Goal: Task Accomplishment & Management: Manage account settings

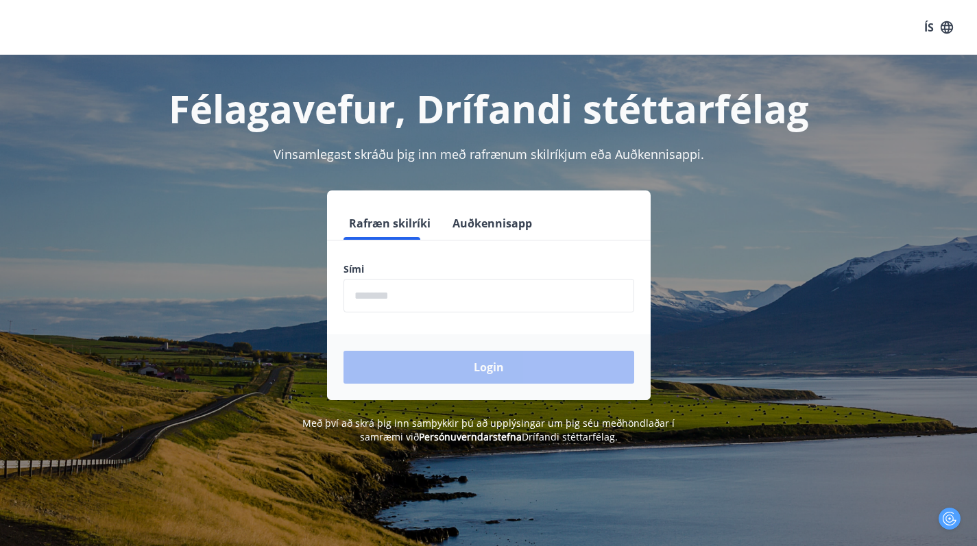
click at [516, 281] on input "phone" at bounding box center [488, 296] width 291 height 34
type input "********"
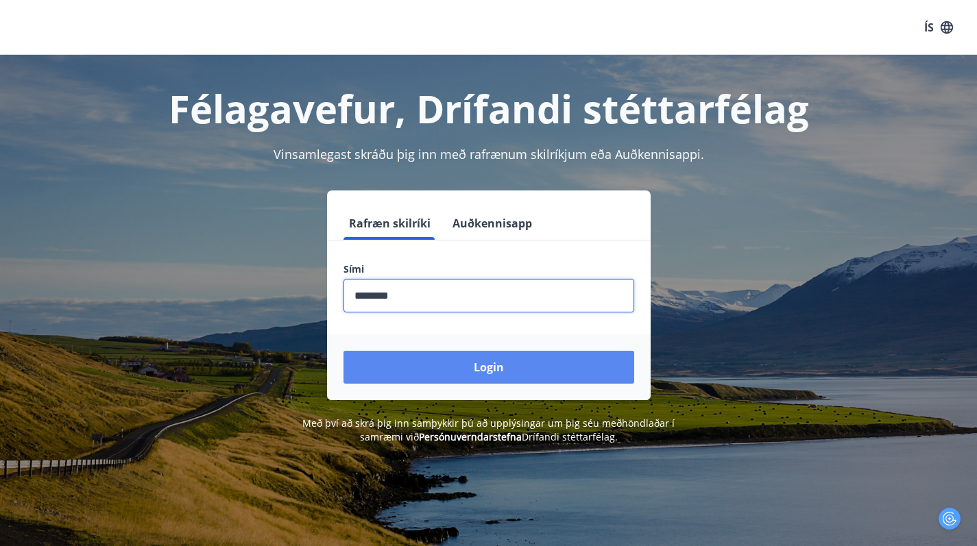
click at [487, 370] on button "Login" at bounding box center [488, 367] width 291 height 33
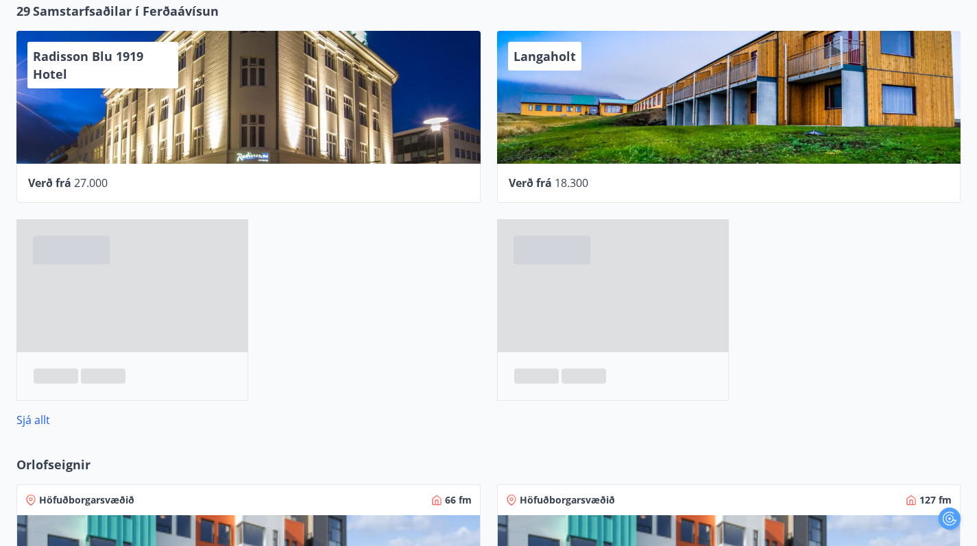
scroll to position [563, 0]
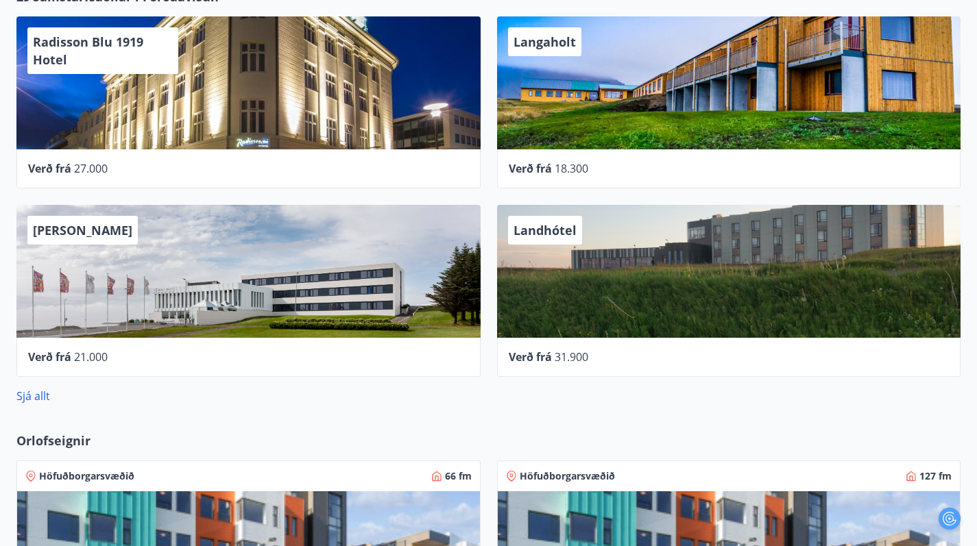
click at [36, 341] on div "29 Samstarfsaðilar í [GEOGRAPHIC_DATA] Radisson Blu 1919 Hotel Verð frá 27.000 …" at bounding box center [488, 196] width 977 height 444
click at [36, 389] on link "Sjá allt" at bounding box center [33, 396] width 34 height 15
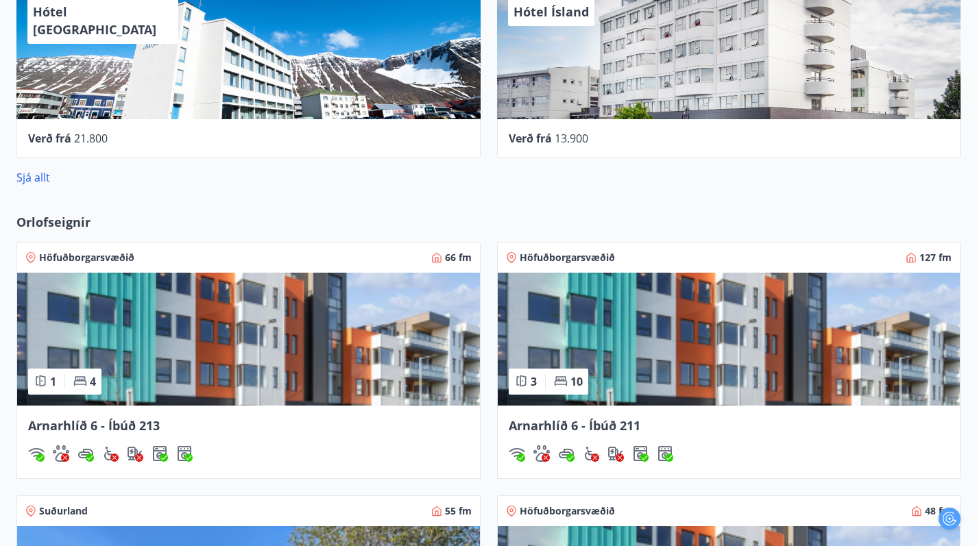
scroll to position [778, 0]
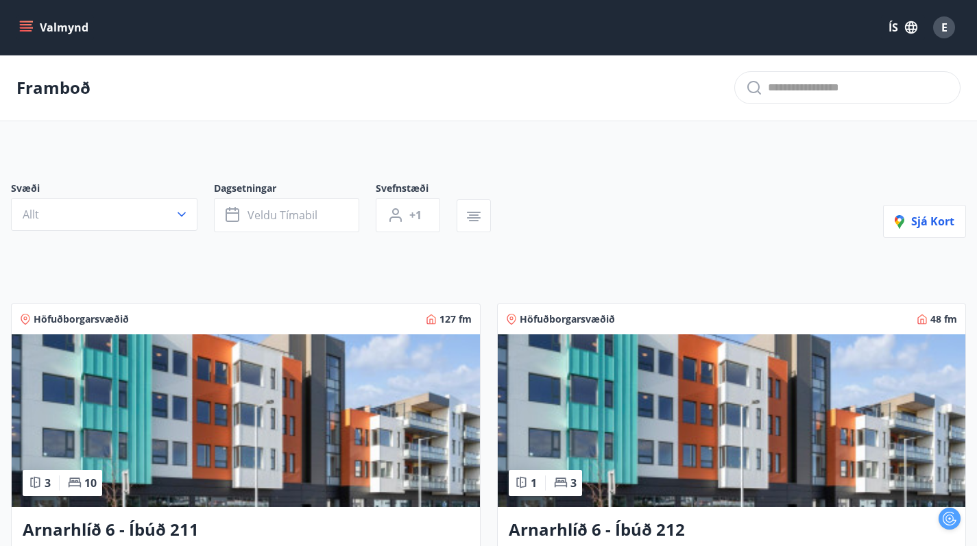
click at [34, 32] on button "Valmynd" at bounding box center [54, 27] width 77 height 25
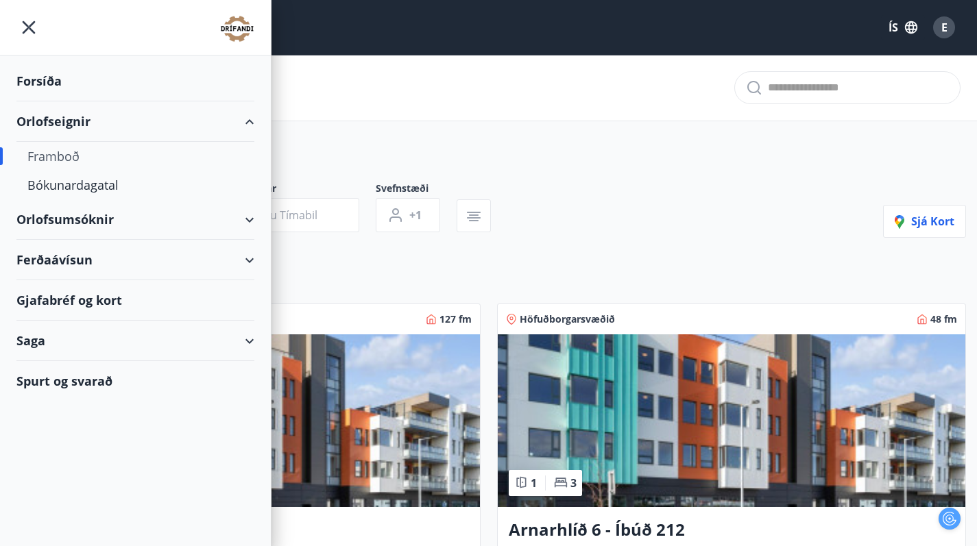
click at [162, 228] on div "Orlofsumsóknir" at bounding box center [135, 220] width 238 height 40
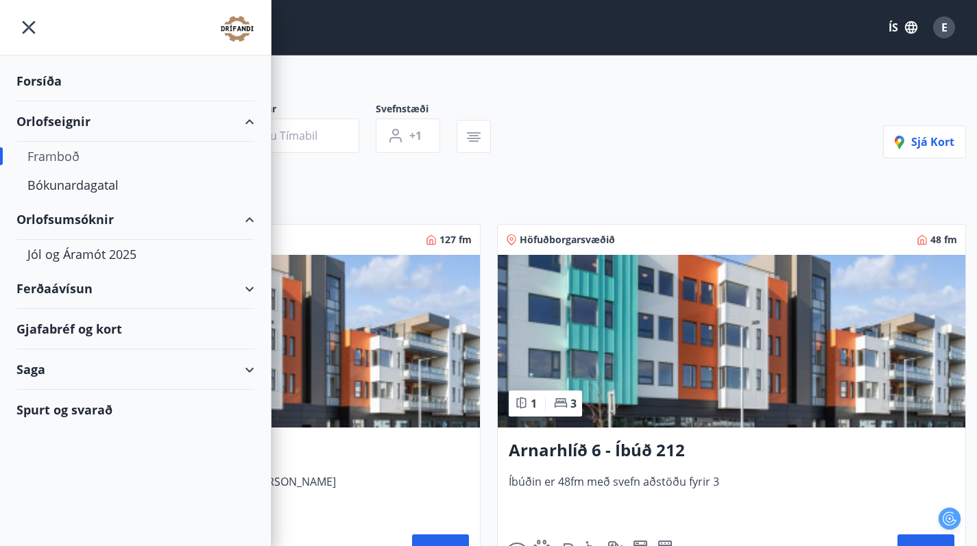
scroll to position [80, 0]
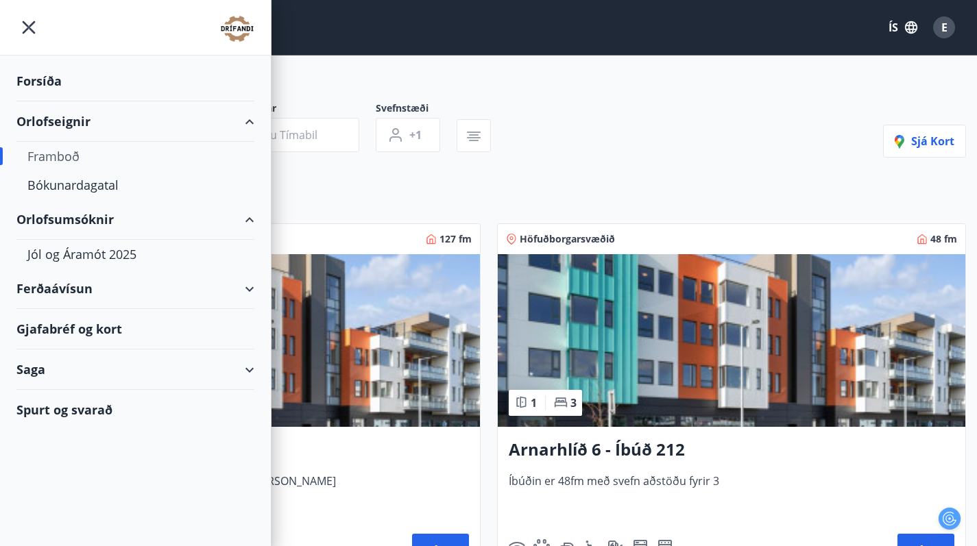
click at [154, 300] on div "Ferðaávísun" at bounding box center [135, 289] width 238 height 40
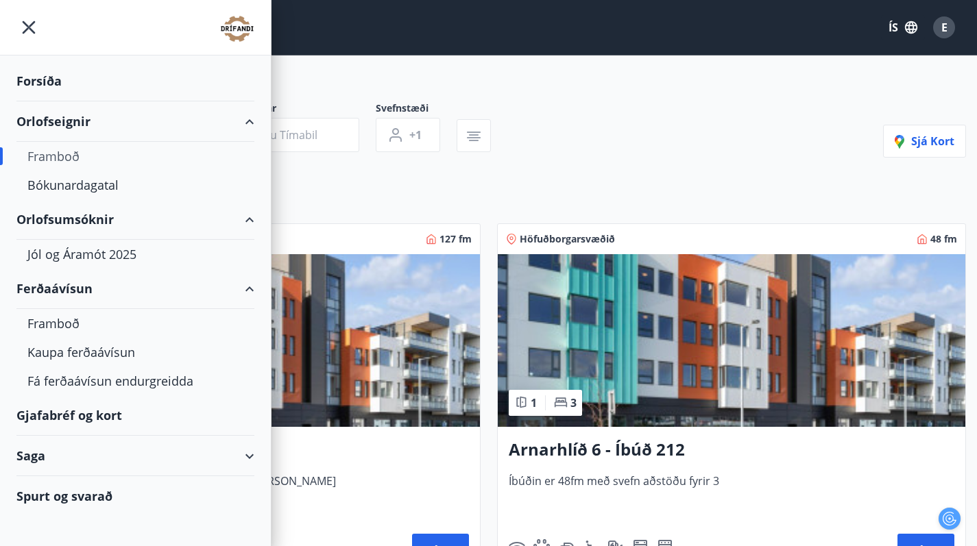
click at [134, 415] on div "Gjafabréf og kort" at bounding box center [135, 416] width 238 height 40
click at [236, 449] on div "Saga" at bounding box center [135, 456] width 238 height 40
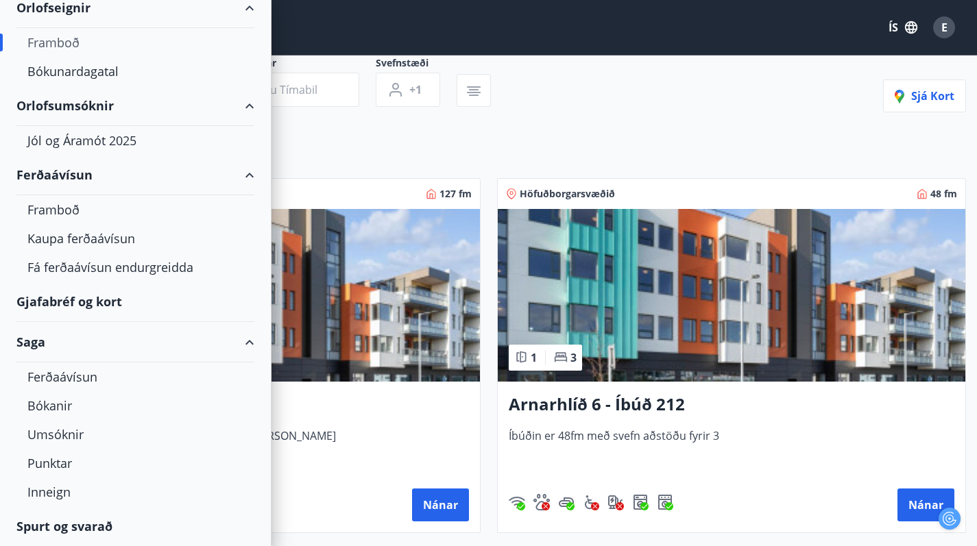
scroll to position [148, 0]
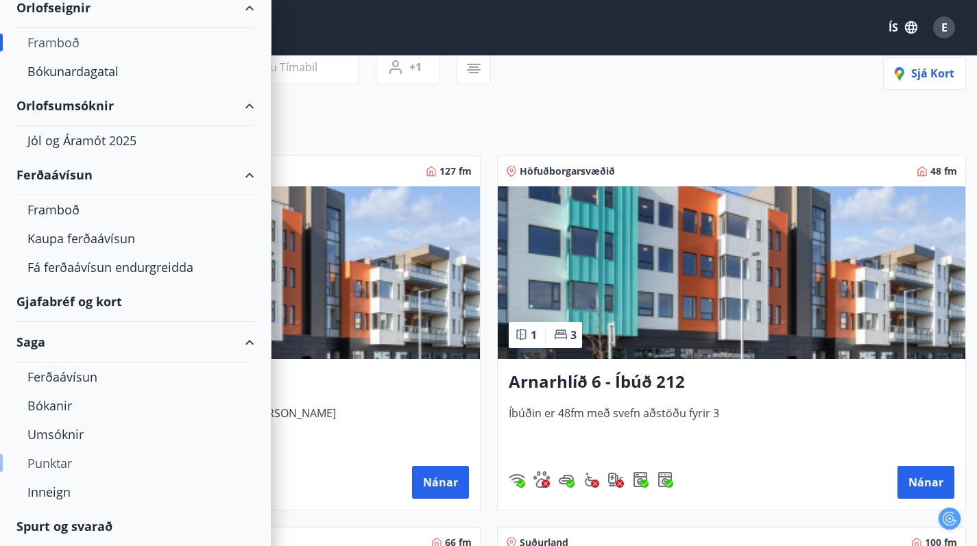
click at [117, 459] on div "Punktar" at bounding box center [135, 463] width 216 height 29
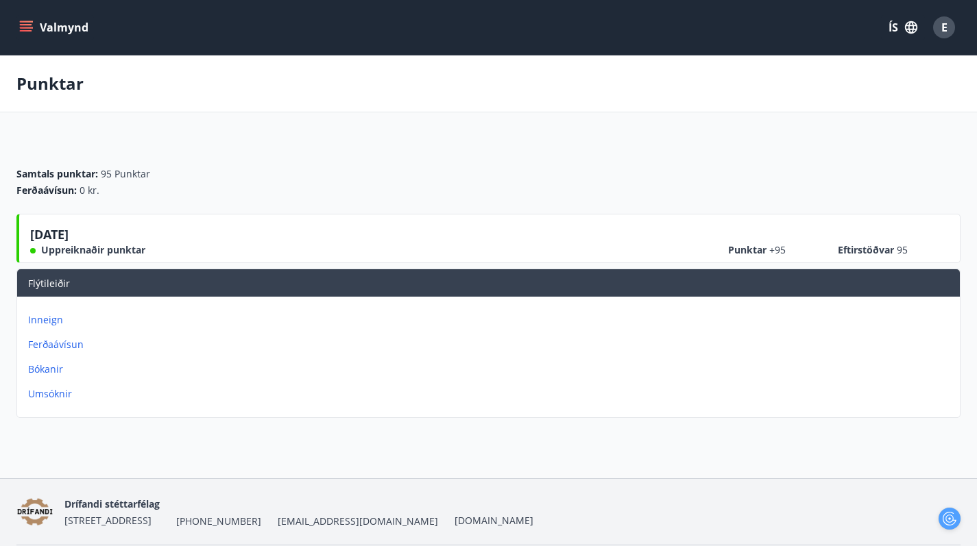
scroll to position [12, 0]
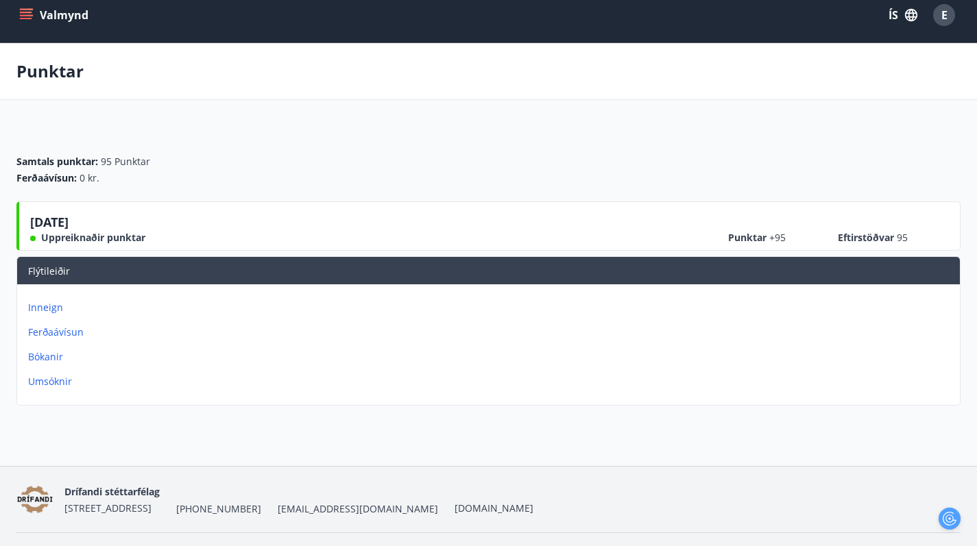
click at [682, 301] on p "Inneign" at bounding box center [491, 308] width 926 height 14
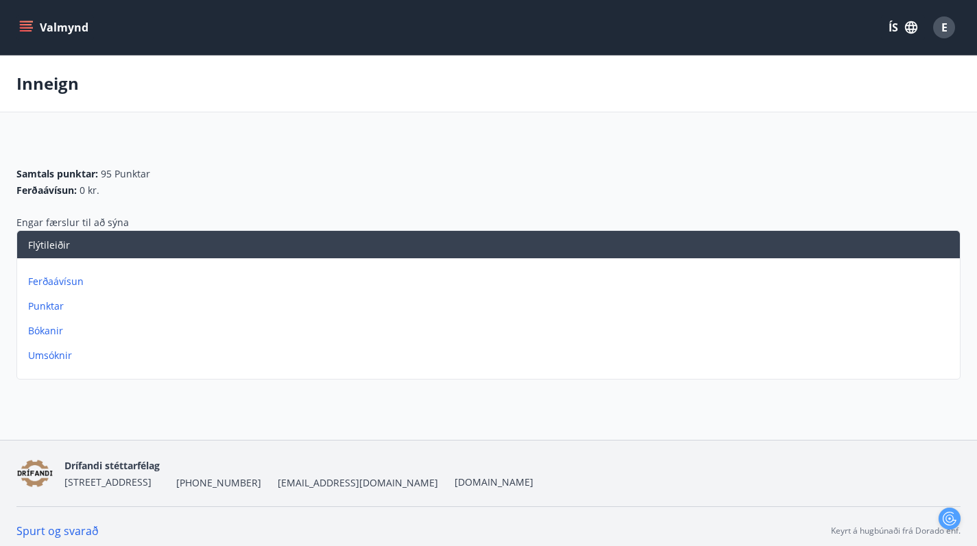
click at [675, 309] on p "Punktar" at bounding box center [491, 307] width 926 height 14
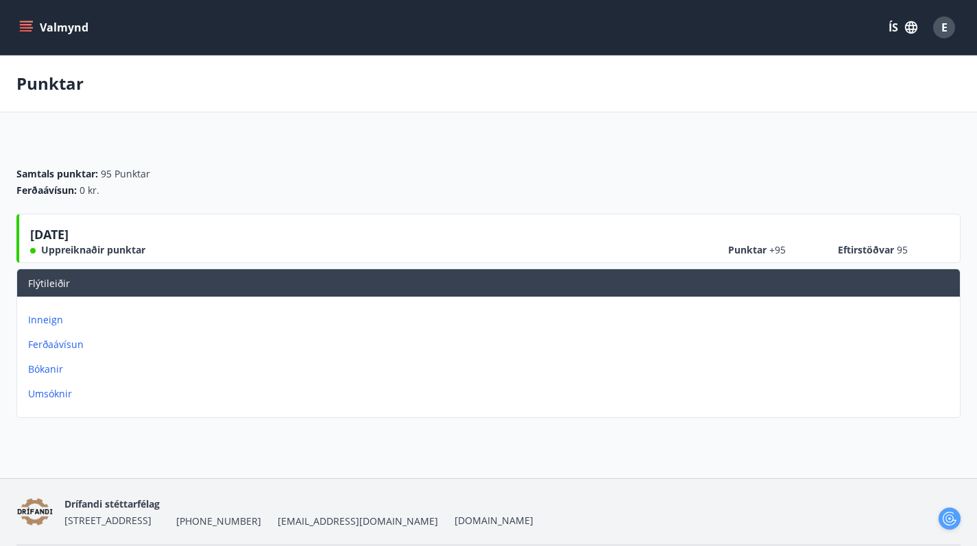
click at [686, 363] on p "Bókanir" at bounding box center [491, 370] width 926 height 14
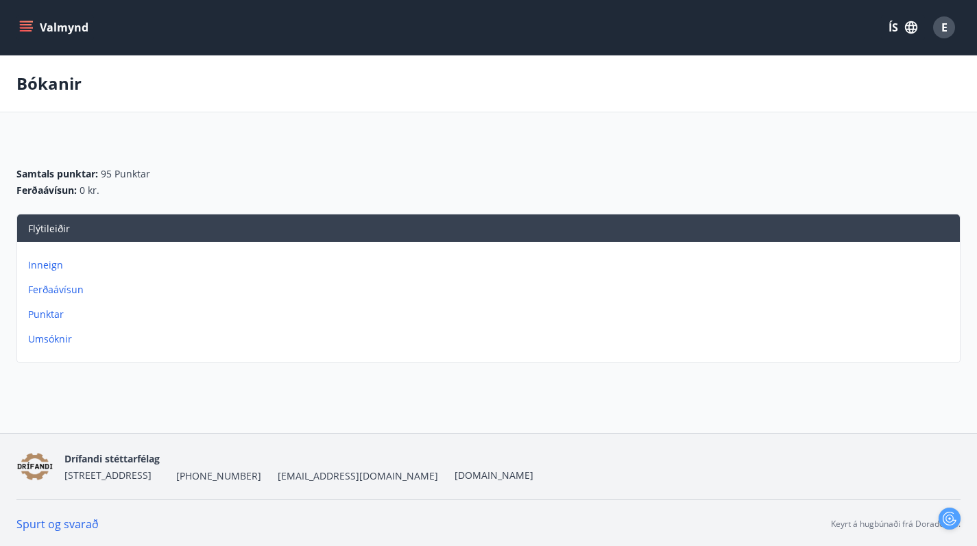
click at [695, 346] on p "Umsóknir" at bounding box center [491, 340] width 926 height 14
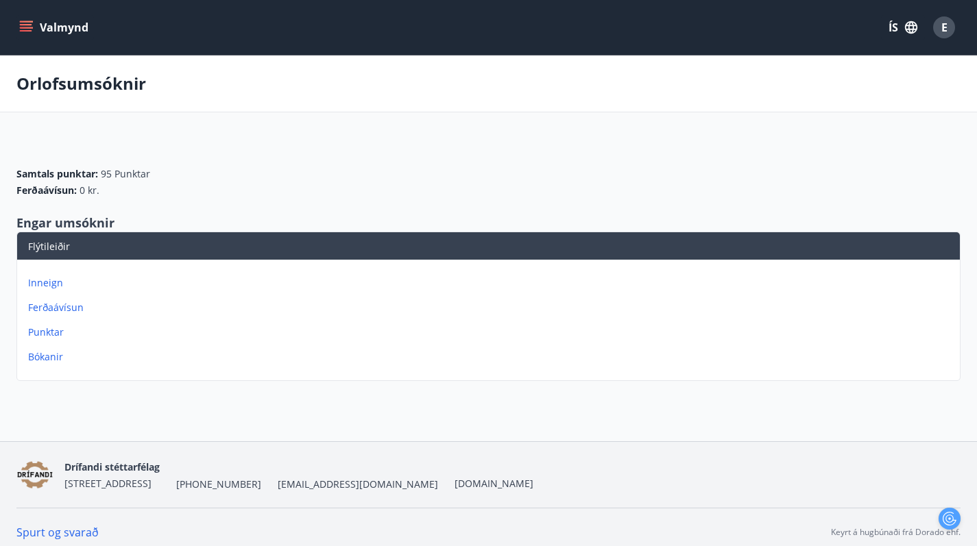
click at [690, 324] on div "Inneign Ferðaávísun Punktar Bókanir" at bounding box center [488, 315] width 943 height 110
click at [693, 330] on p "Punktar" at bounding box center [491, 333] width 926 height 14
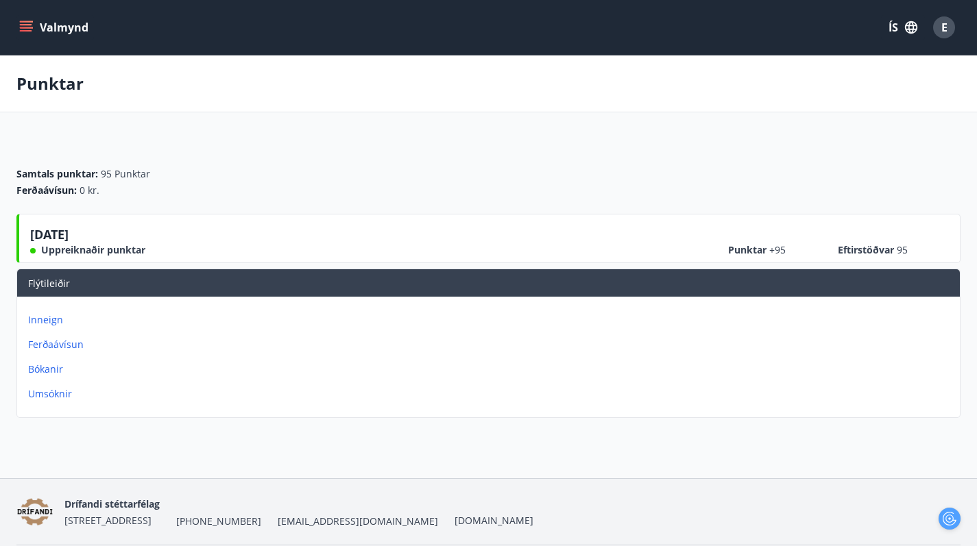
click at [70, 257] on span "Uppreiknaðir punktar" at bounding box center [93, 250] width 104 height 14
click at [46, 25] on button "Valmynd" at bounding box center [54, 27] width 77 height 25
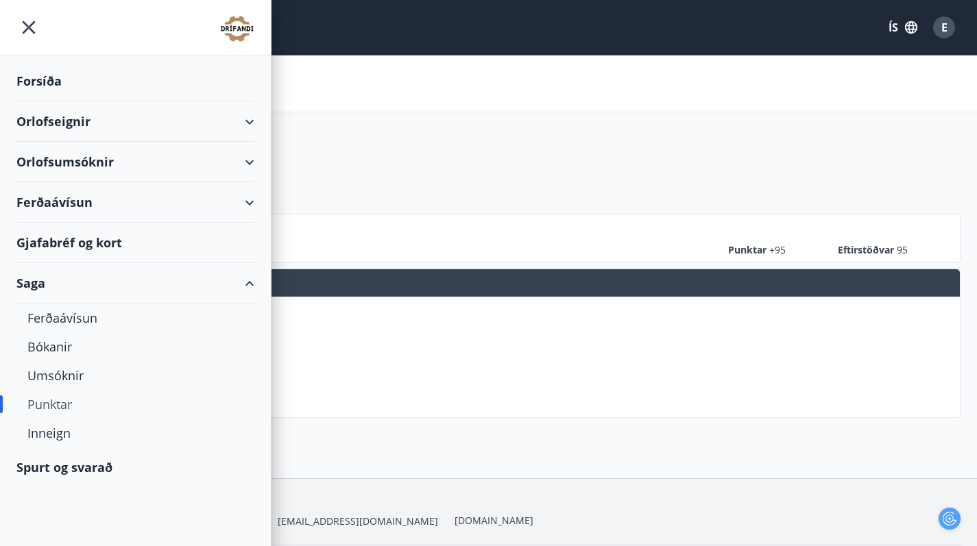
click at [63, 73] on div "Forsíða" at bounding box center [135, 81] width 238 height 40
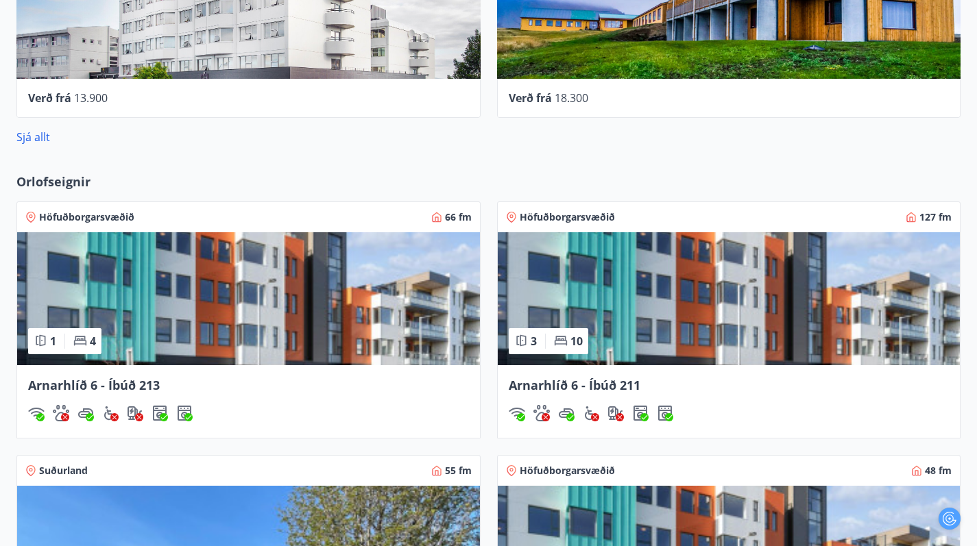
scroll to position [820, 0]
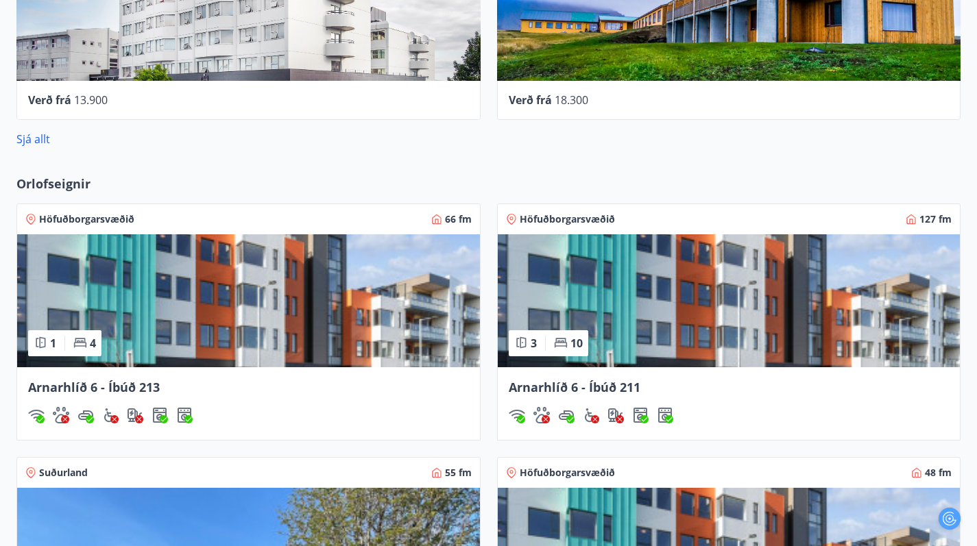
click at [156, 313] on img at bounding box center [248, 300] width 463 height 133
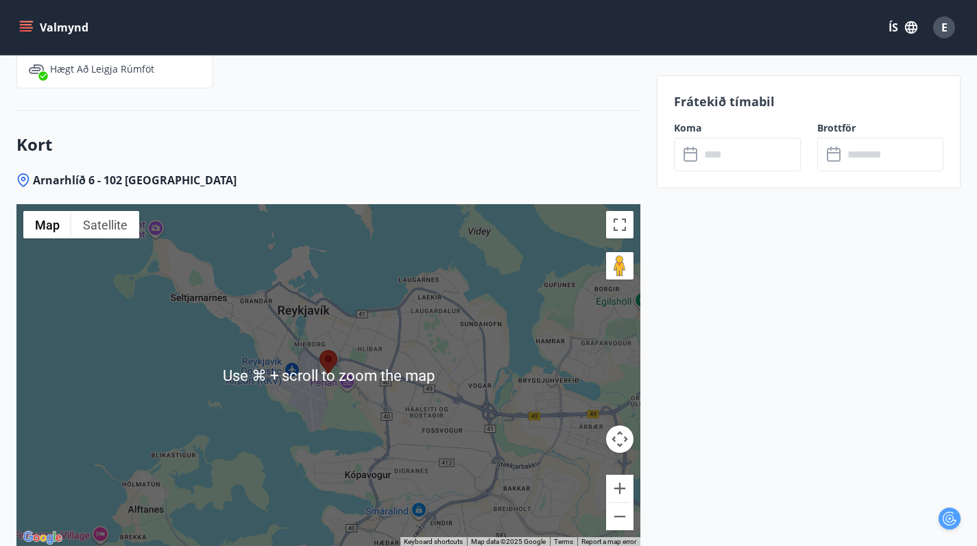
scroll to position [2064, 0]
